Goal: Information Seeking & Learning: Learn about a topic

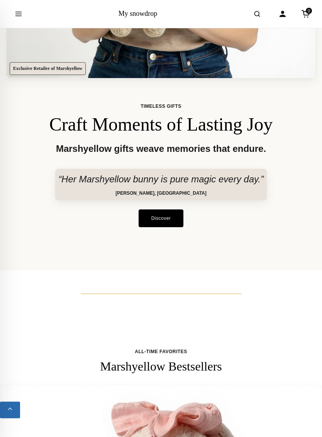
scroll to position [313, 0]
click at [19, 19] on icon "Open menu" at bounding box center [19, 14] width 8 height 14
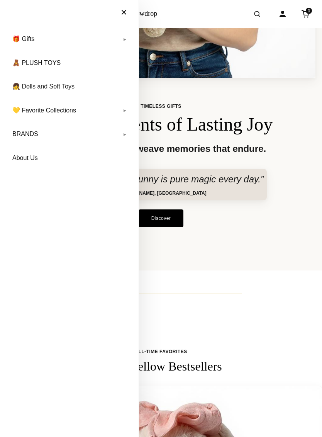
click at [71, 136] on link "BRANDS" at bounding box center [69, 133] width 123 height 19
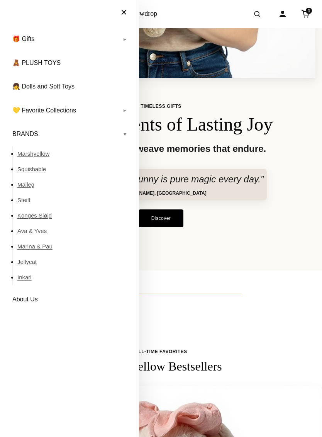
click at [32, 264] on link "Jellycat" at bounding box center [74, 261] width 114 height 15
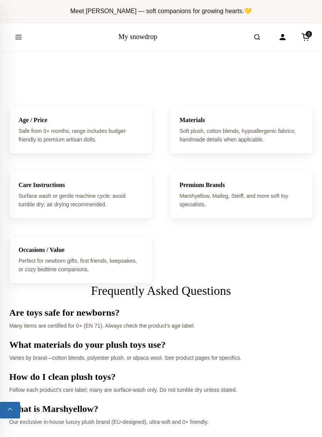
click at [21, 33] on icon "Open menu" at bounding box center [19, 37] width 8 height 14
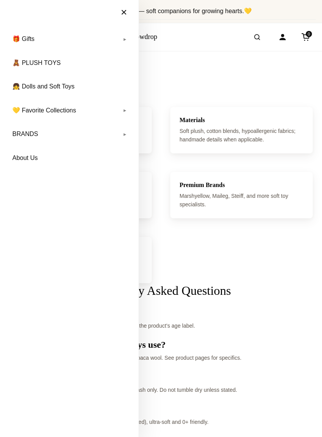
click at [22, 136] on link "BRANDS" at bounding box center [69, 133] width 123 height 19
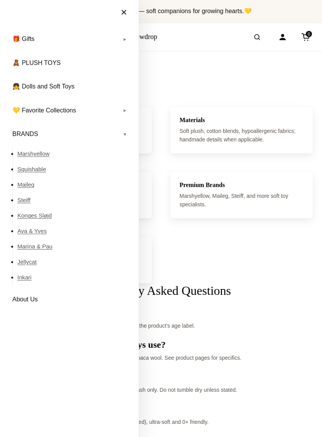
click at [26, 265] on link "Jellycat" at bounding box center [74, 261] width 114 height 15
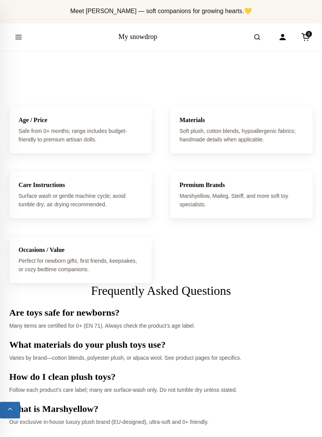
click at [263, 35] on button "Open search" at bounding box center [257, 37] width 22 height 22
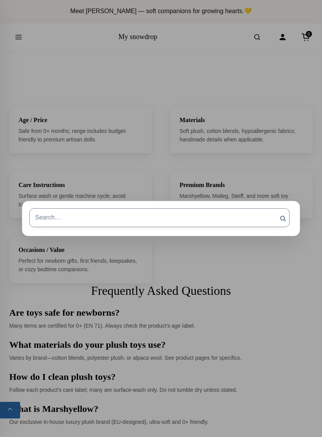
click at [167, 215] on input "Search for:" at bounding box center [159, 217] width 260 height 19
type input "jellycat"
click at [283, 218] on input "Search" at bounding box center [282, 218] width 19 height 20
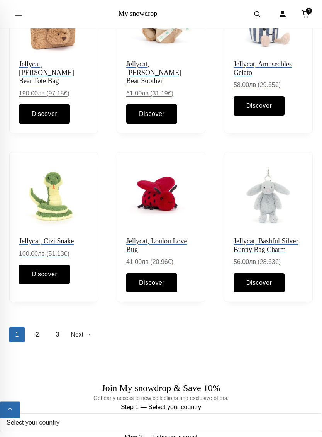
scroll to position [472, 0]
click at [281, 193] on img at bounding box center [269, 196] width 70 height 70
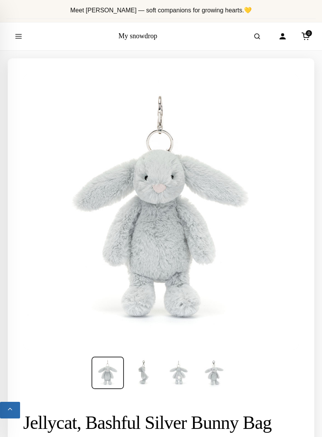
scroll to position [2, 0]
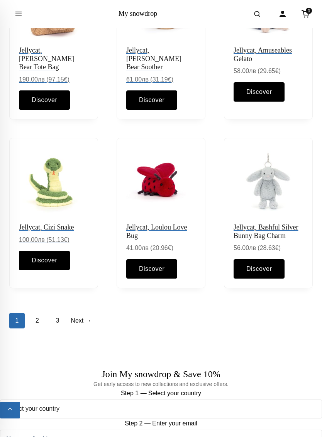
click at [268, 265] on link "Discover" at bounding box center [259, 268] width 51 height 19
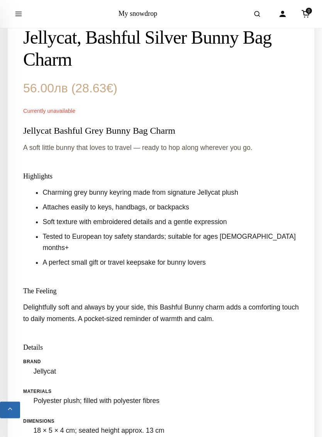
scroll to position [413, 0]
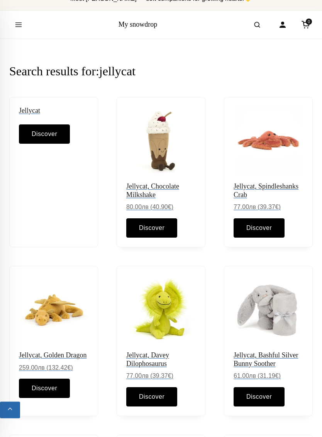
scroll to position [12, 0]
click at [31, 127] on link "Discover" at bounding box center [44, 133] width 51 height 19
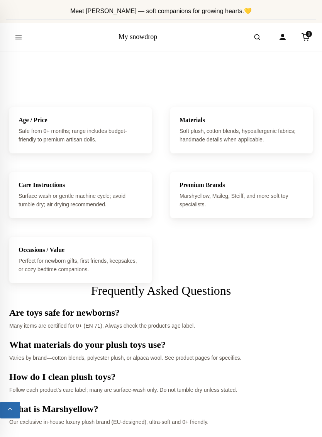
click at [259, 39] on icon "Open search" at bounding box center [257, 37] width 8 height 14
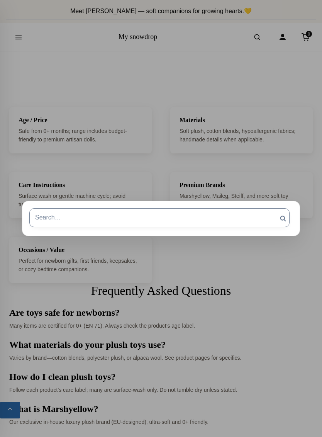
click at [200, 217] on input "Search for:" at bounding box center [159, 217] width 260 height 19
type input "jellycat"
click at [283, 218] on input "Search" at bounding box center [282, 218] width 19 height 20
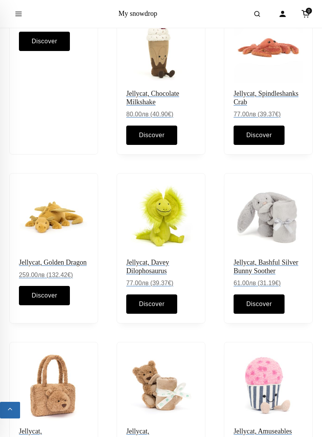
scroll to position [108, 0]
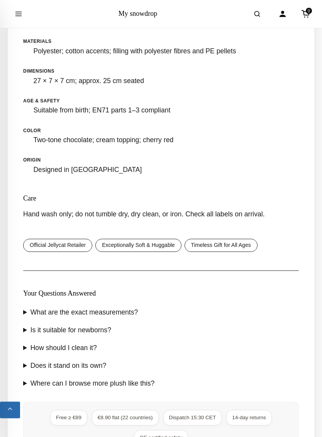
scroll to position [736, 0]
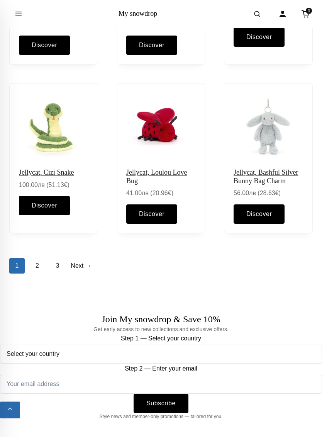
scroll to position [541, 0]
click at [81, 263] on link "Next →" at bounding box center [81, 265] width 22 height 15
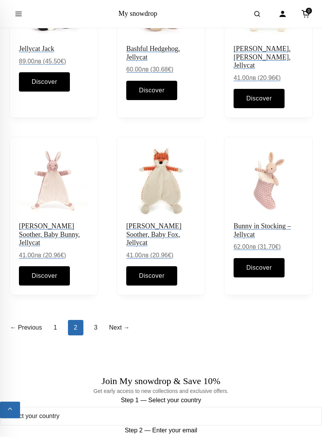
scroll to position [501, 0]
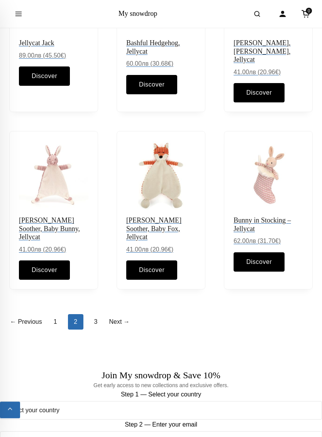
click at [91, 314] on link "3" at bounding box center [95, 321] width 15 height 15
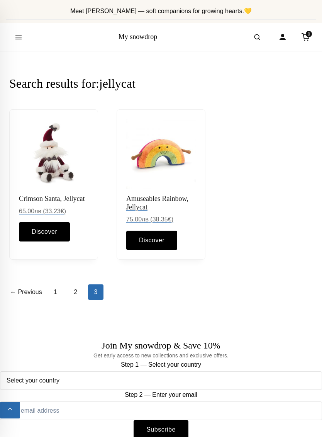
click at [54, 293] on link "1" at bounding box center [55, 291] width 15 height 15
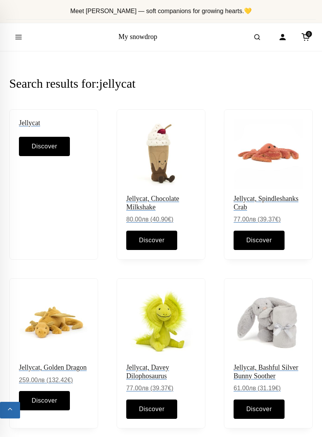
click at [46, 236] on div "Jellycat Discover" at bounding box center [53, 184] width 89 height 150
